Goal: Book appointment/travel/reservation

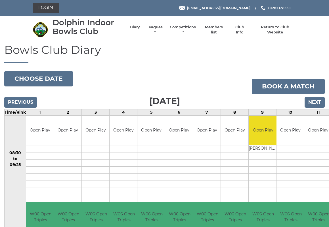
click at [38, 79] on button "Choose date" at bounding box center [38, 78] width 69 height 15
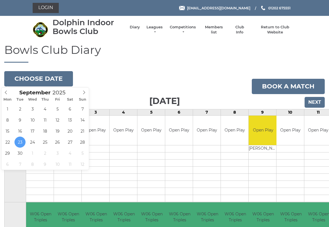
click at [84, 92] on icon at bounding box center [84, 92] width 4 height 4
type input "2025-10-12"
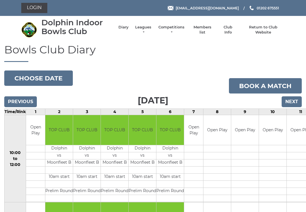
click at [38, 80] on button "Choose date" at bounding box center [38, 77] width 69 height 15
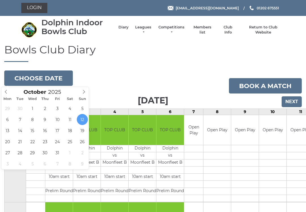
type input "[DATE]"
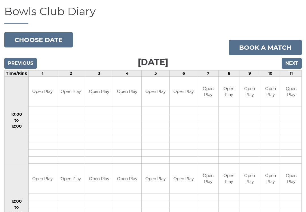
scroll to position [38, 0]
click at [39, 43] on button "Choose date" at bounding box center [38, 40] width 69 height 15
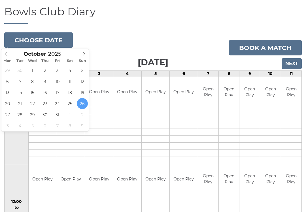
click at [84, 54] on icon at bounding box center [84, 54] width 4 height 4
type input "2025-11-09"
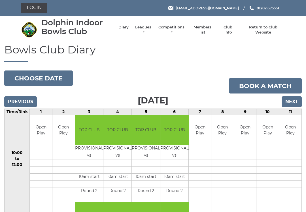
click at [35, 74] on button "Choose date" at bounding box center [38, 77] width 69 height 15
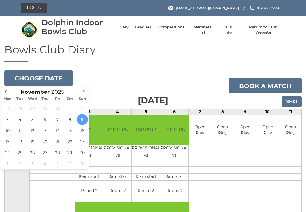
click at [88, 94] on span at bounding box center [83, 91] width 9 height 8
type input "2025-12-07"
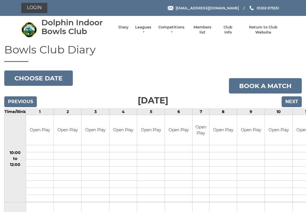
click at [35, 75] on button "Choose date" at bounding box center [38, 77] width 69 height 15
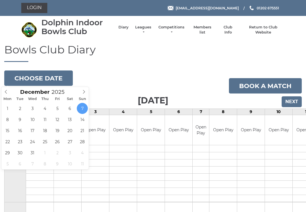
click at [10, 93] on span at bounding box center [5, 91] width 9 height 8
click at [9, 91] on span at bounding box center [5, 91] width 9 height 8
type input "[DATE]"
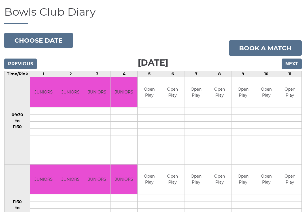
scroll to position [37, 0]
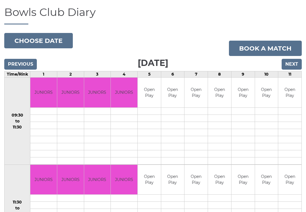
click at [38, 41] on button "Choose date" at bounding box center [38, 40] width 69 height 15
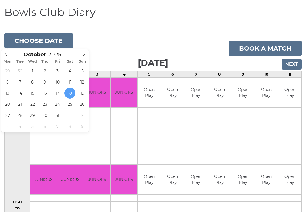
click at [87, 56] on span at bounding box center [83, 53] width 9 height 8
type input "2025-11-01"
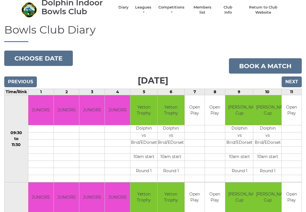
scroll to position [21, 0]
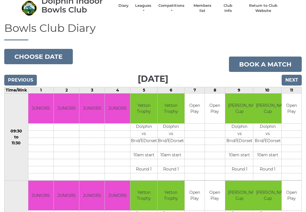
click at [43, 57] on button "Choose date" at bounding box center [38, 56] width 69 height 15
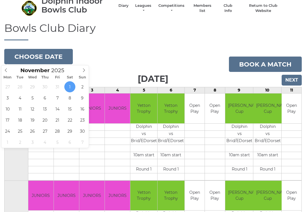
click at [9, 69] on span at bounding box center [5, 69] width 9 height 8
type input "[DATE]"
